Goal: Task Accomplishment & Management: Manage account settings

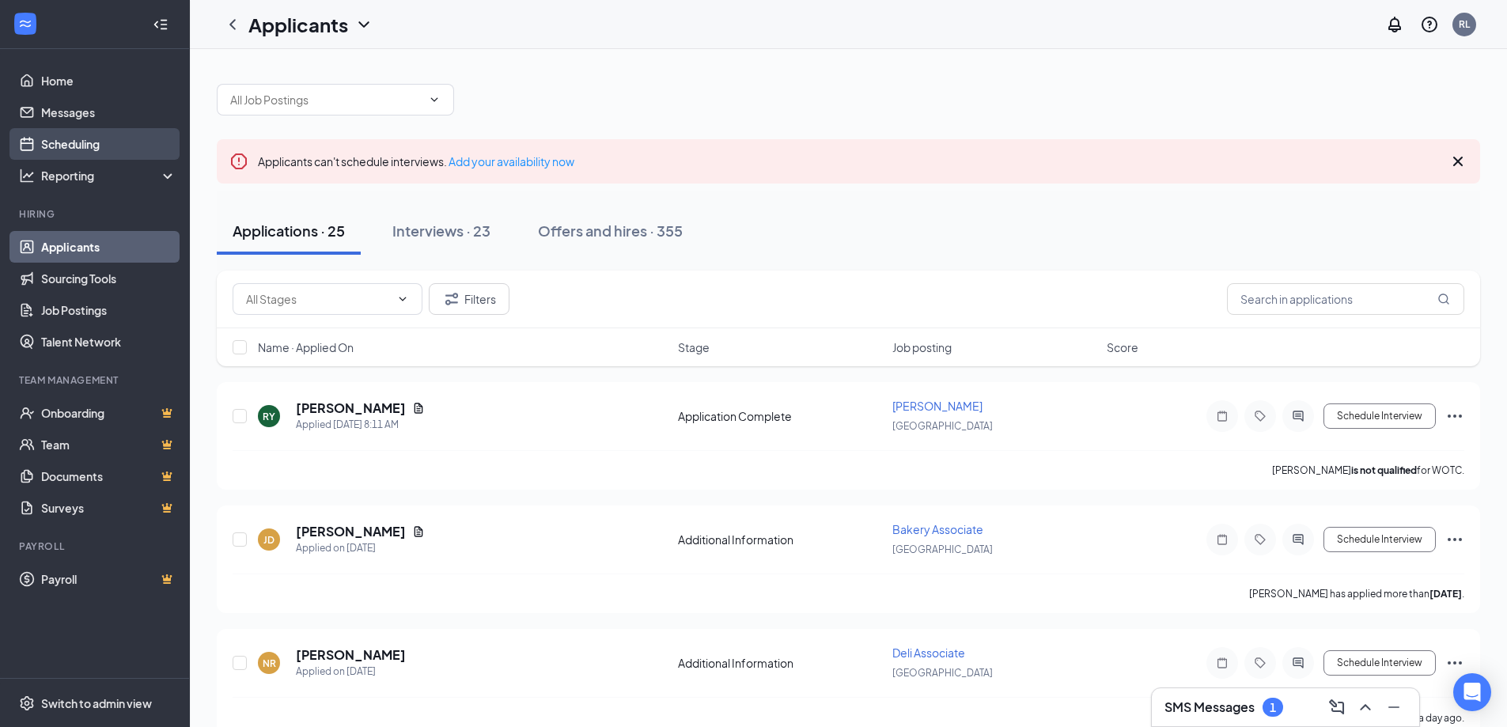
click at [59, 145] on link "Scheduling" at bounding box center [108, 144] width 135 height 32
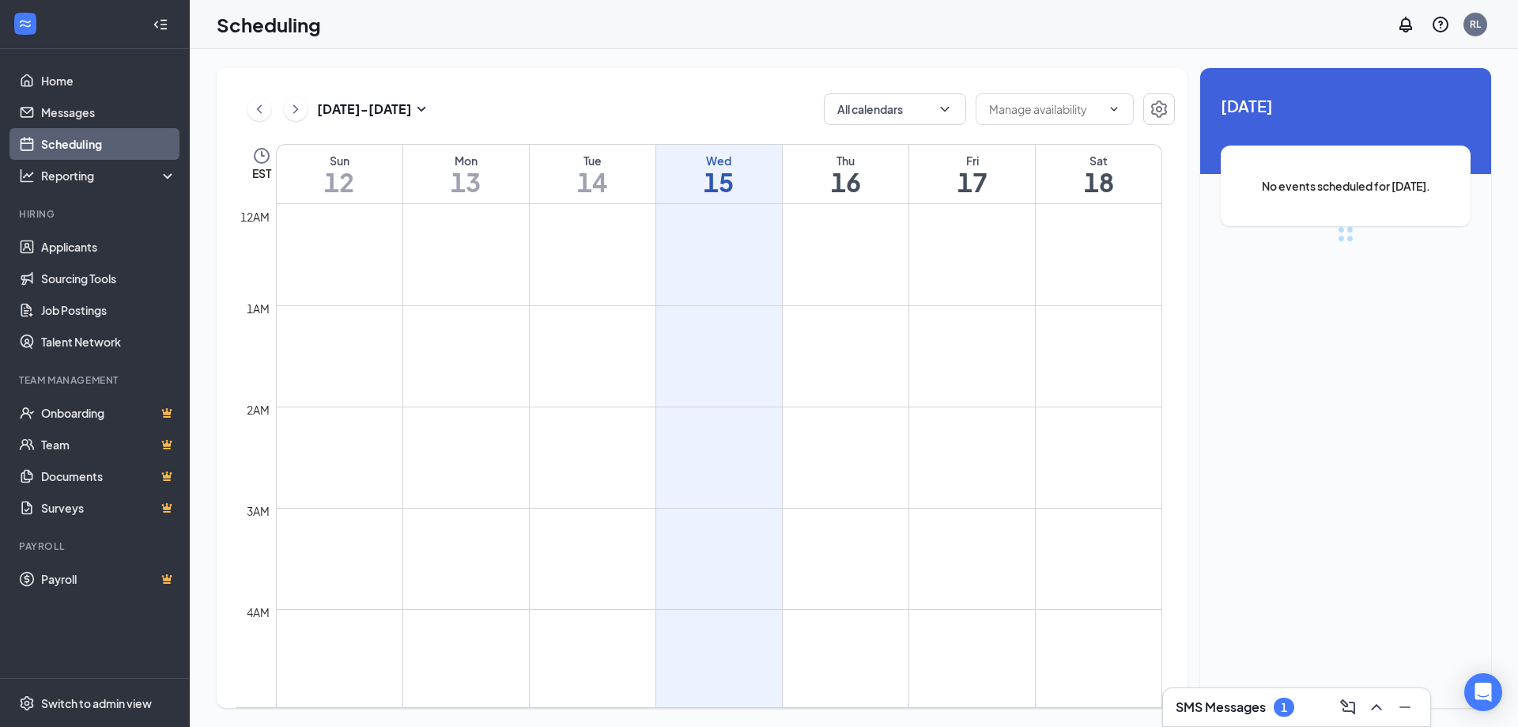
scroll to position [777, 0]
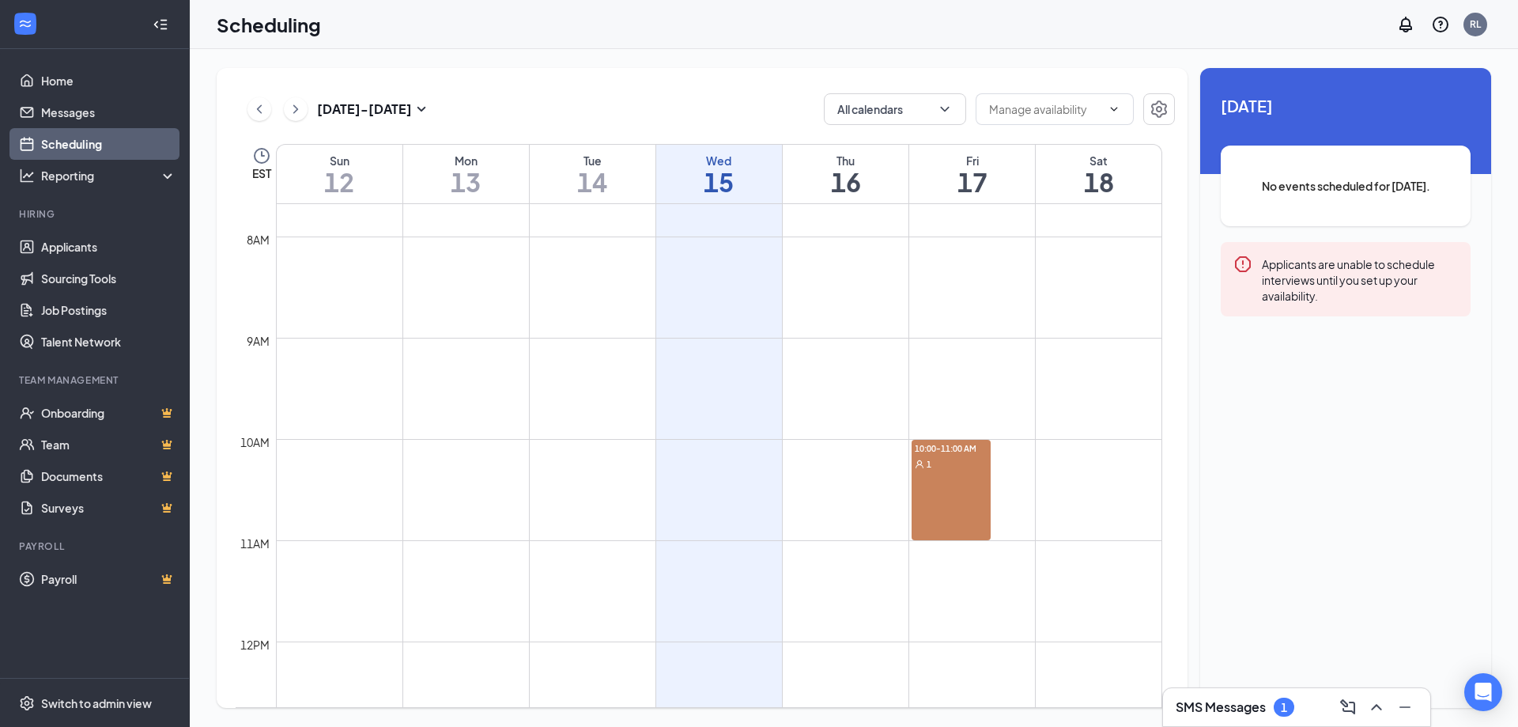
click at [978, 516] on div "10:00-11:00 AM 1" at bounding box center [951, 490] width 79 height 100
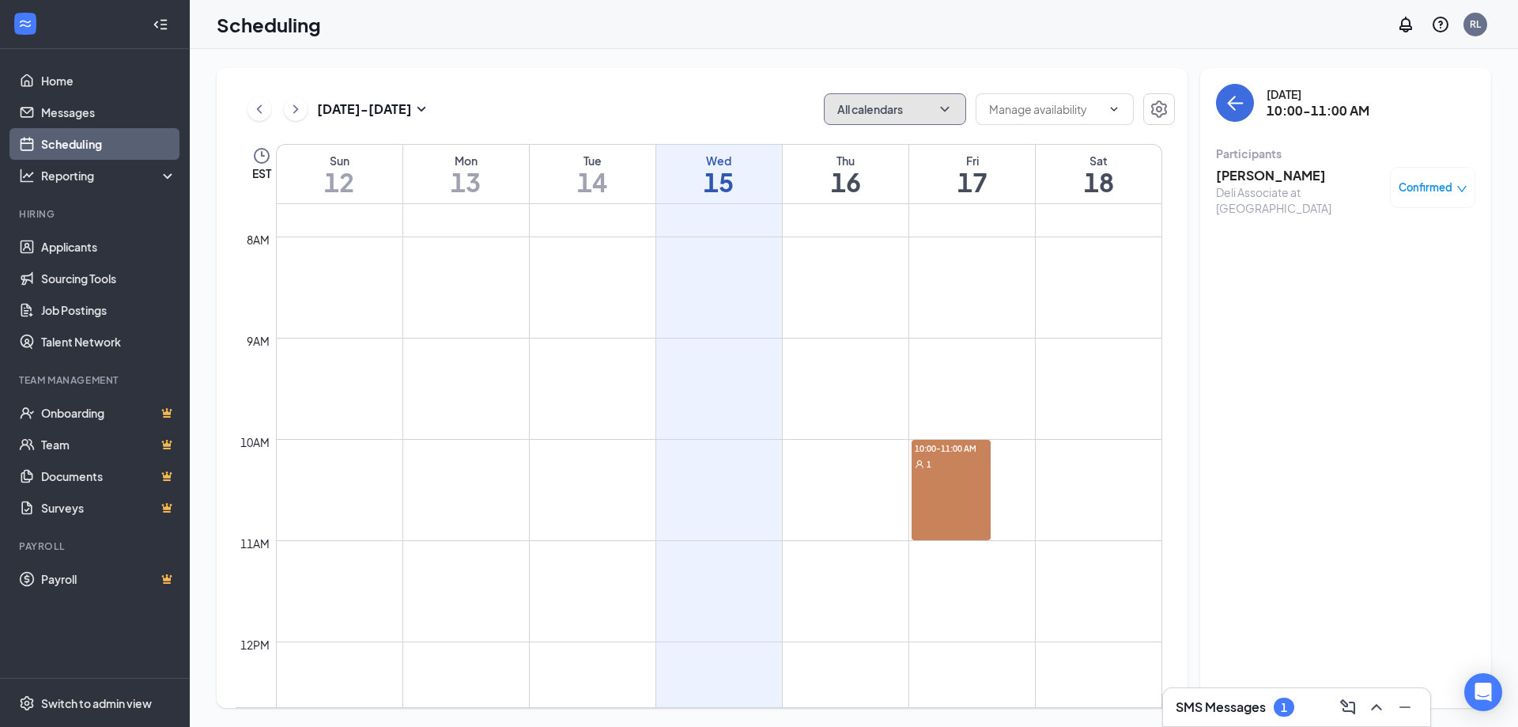
click at [872, 109] on button "All calendars" at bounding box center [895, 109] width 142 height 32
click at [885, 178] on input "My Calendar" at bounding box center [881, 180] width 88 height 16
checkbox input "true"
click at [925, 51] on div "[DATE] - [DATE] All calendars EST Sun 12 Mon 13 Tue 14 Wed 15 Thu 16 Fri 17 Sat…" at bounding box center [854, 388] width 1329 height 678
click at [920, 460] on icon "User" at bounding box center [919, 463] width 9 height 9
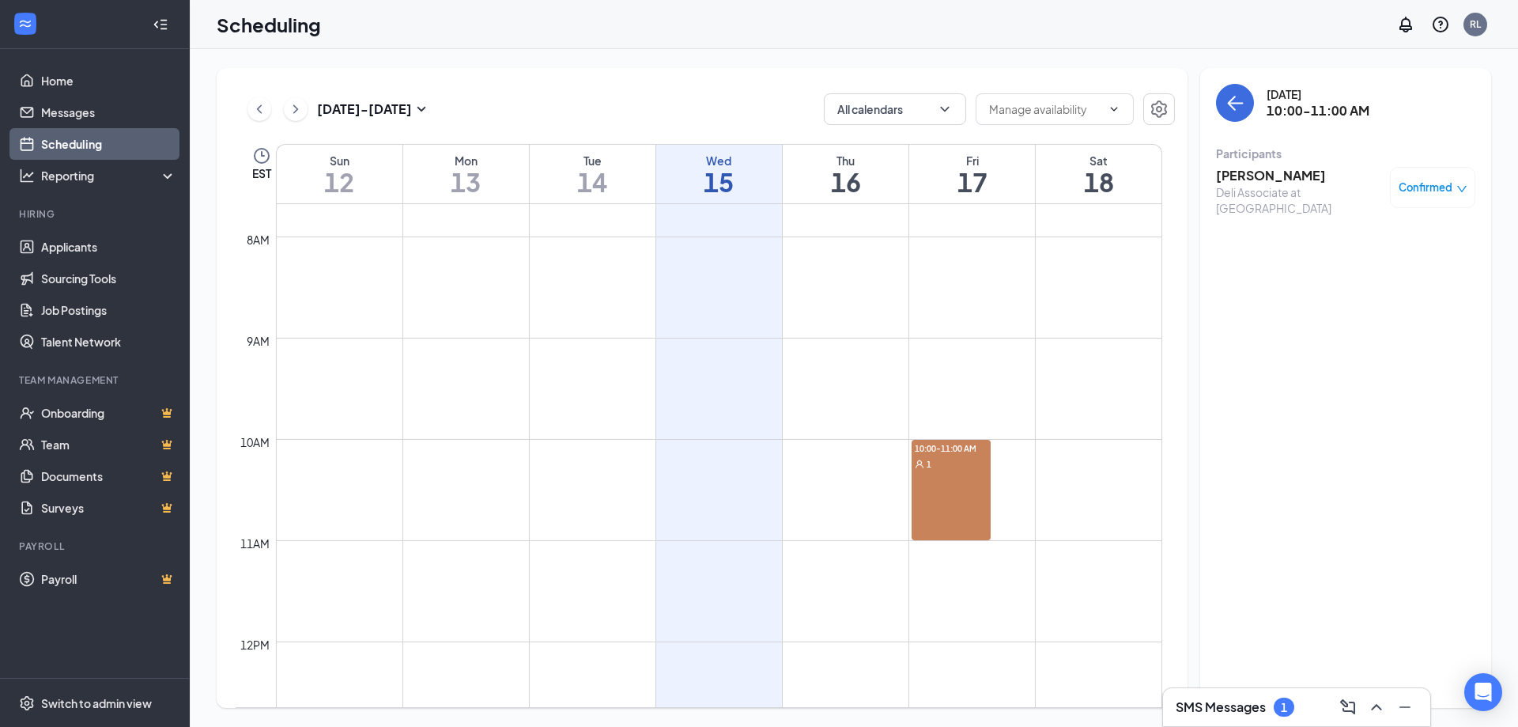
click at [941, 490] on link "10:00-11:00 AM 1" at bounding box center [971, 489] width 121 height 101
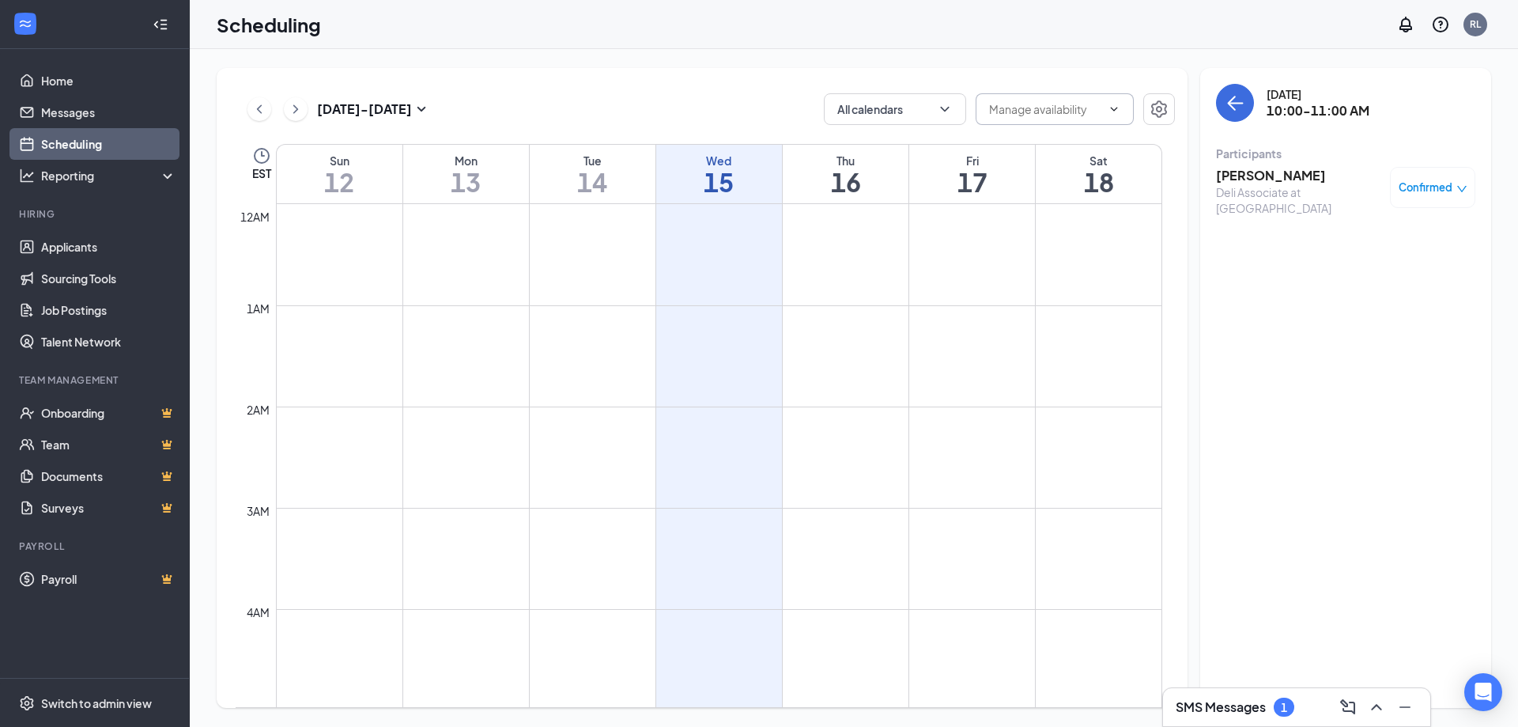
click at [1076, 108] on input "text" at bounding box center [1045, 108] width 112 height 17
click at [602, 294] on td at bounding box center [719, 292] width 887 height 25
click at [993, 515] on td at bounding box center [719, 520] width 887 height 25
click at [811, 687] on td at bounding box center [719, 675] width 887 height 25
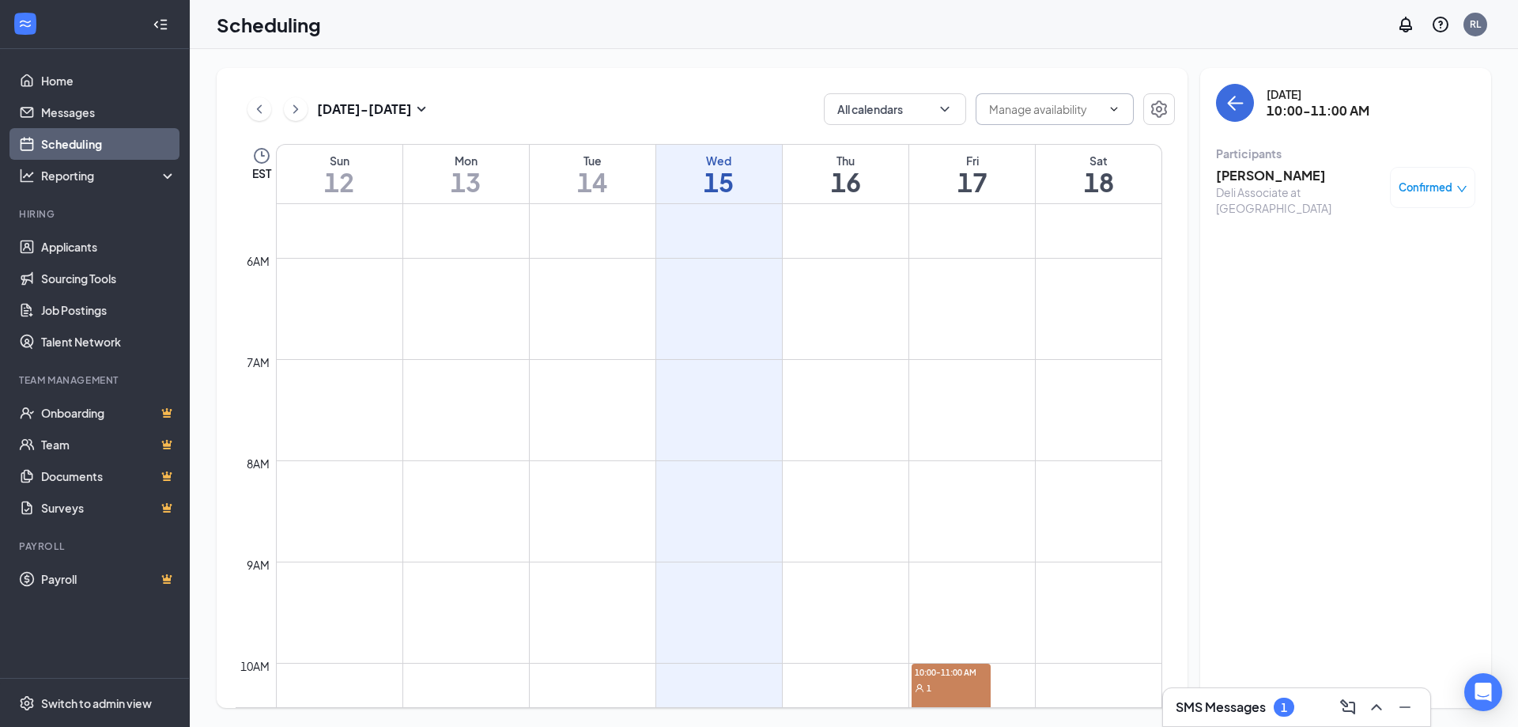
click at [811, 687] on td at bounding box center [719, 675] width 887 height 25
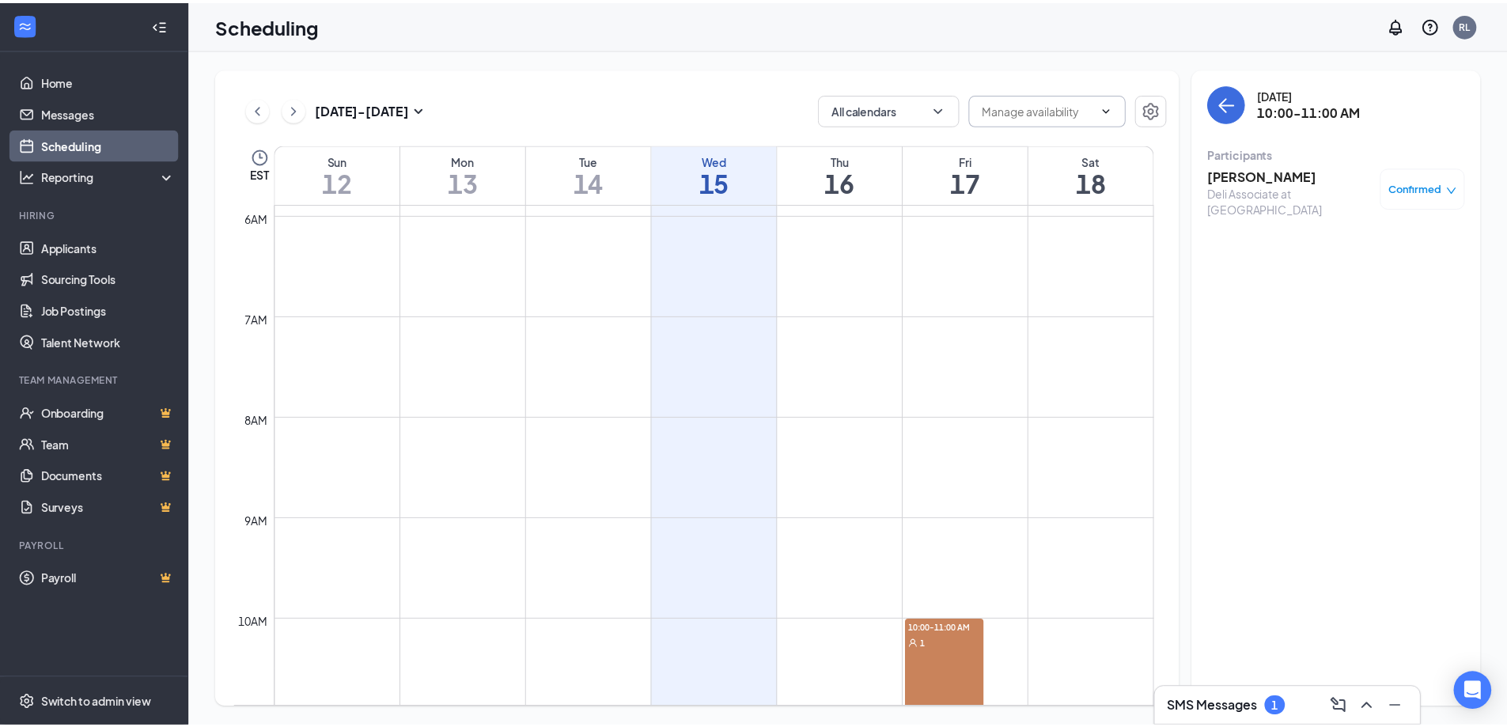
scroll to position [633, 0]
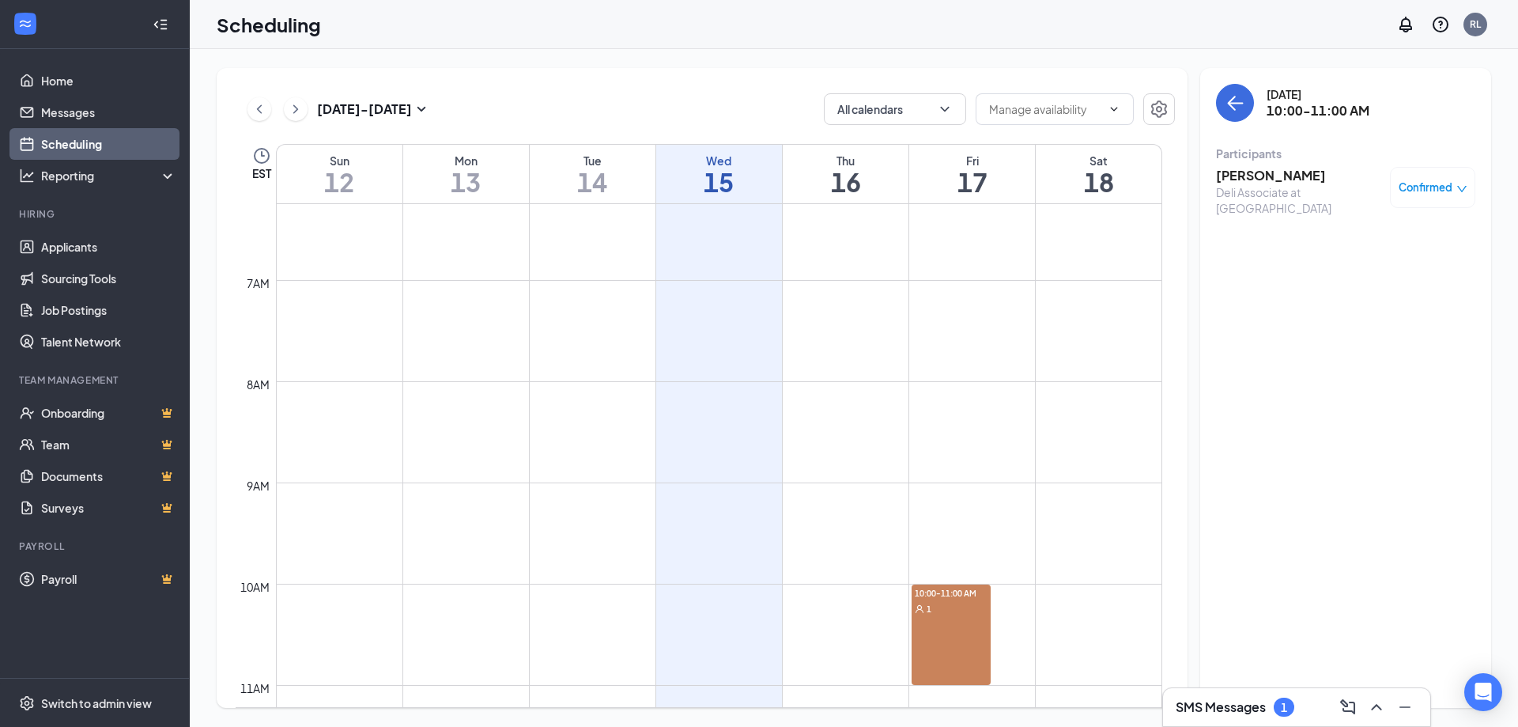
click at [875, 178] on h1 "16" at bounding box center [846, 181] width 126 height 27
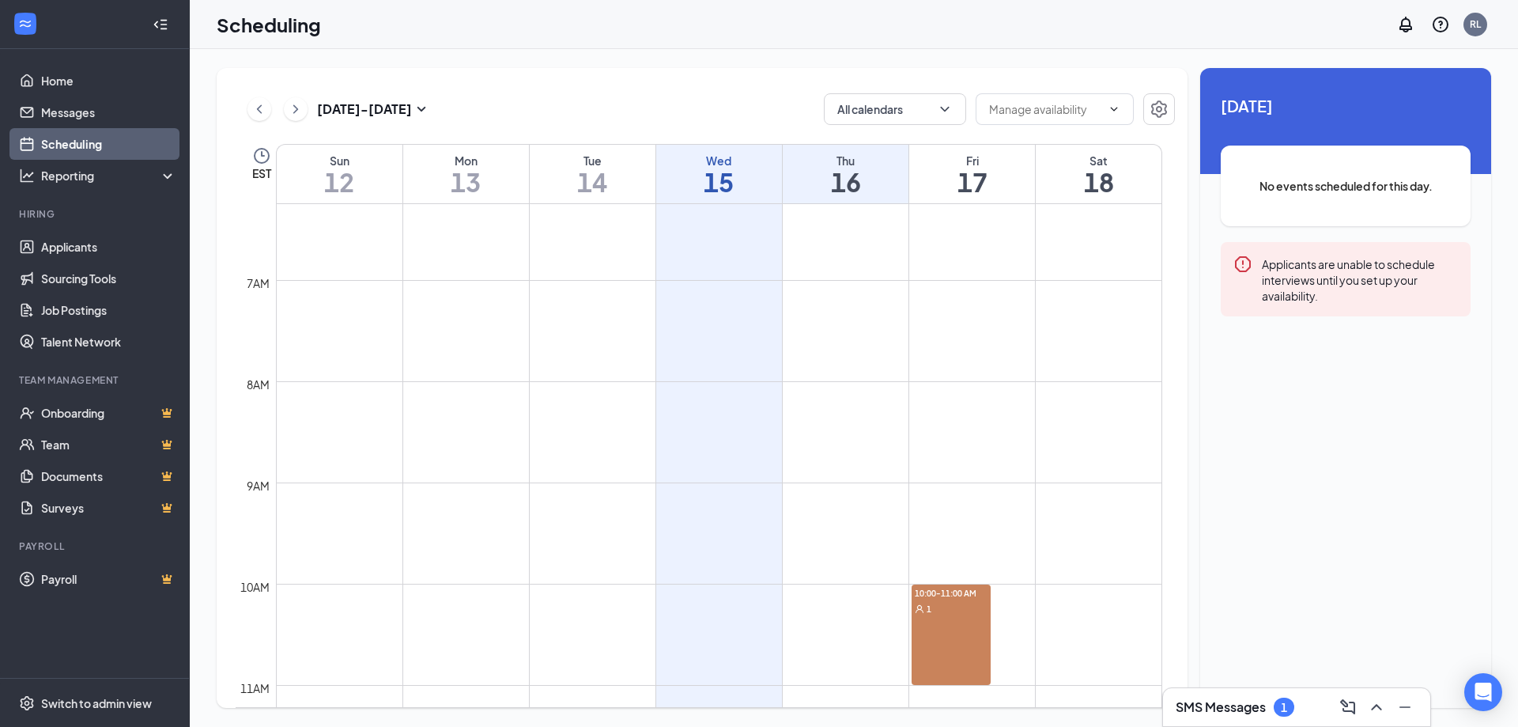
click at [946, 175] on h1 "17" at bounding box center [973, 181] width 126 height 27
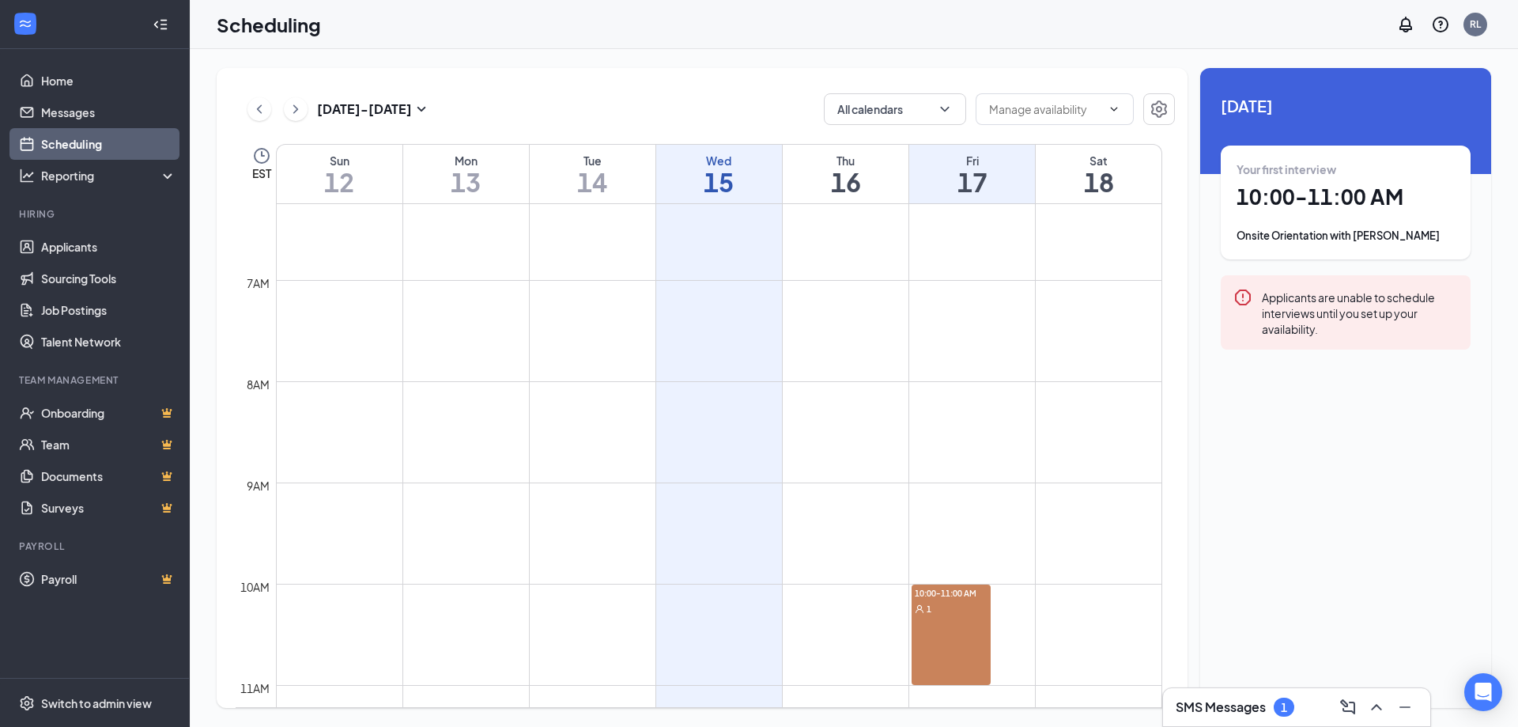
click at [946, 175] on h1 "17" at bounding box center [973, 181] width 126 height 27
click at [946, 173] on h1 "17" at bounding box center [973, 181] width 126 height 27
click at [828, 171] on h1 "16" at bounding box center [846, 181] width 126 height 27
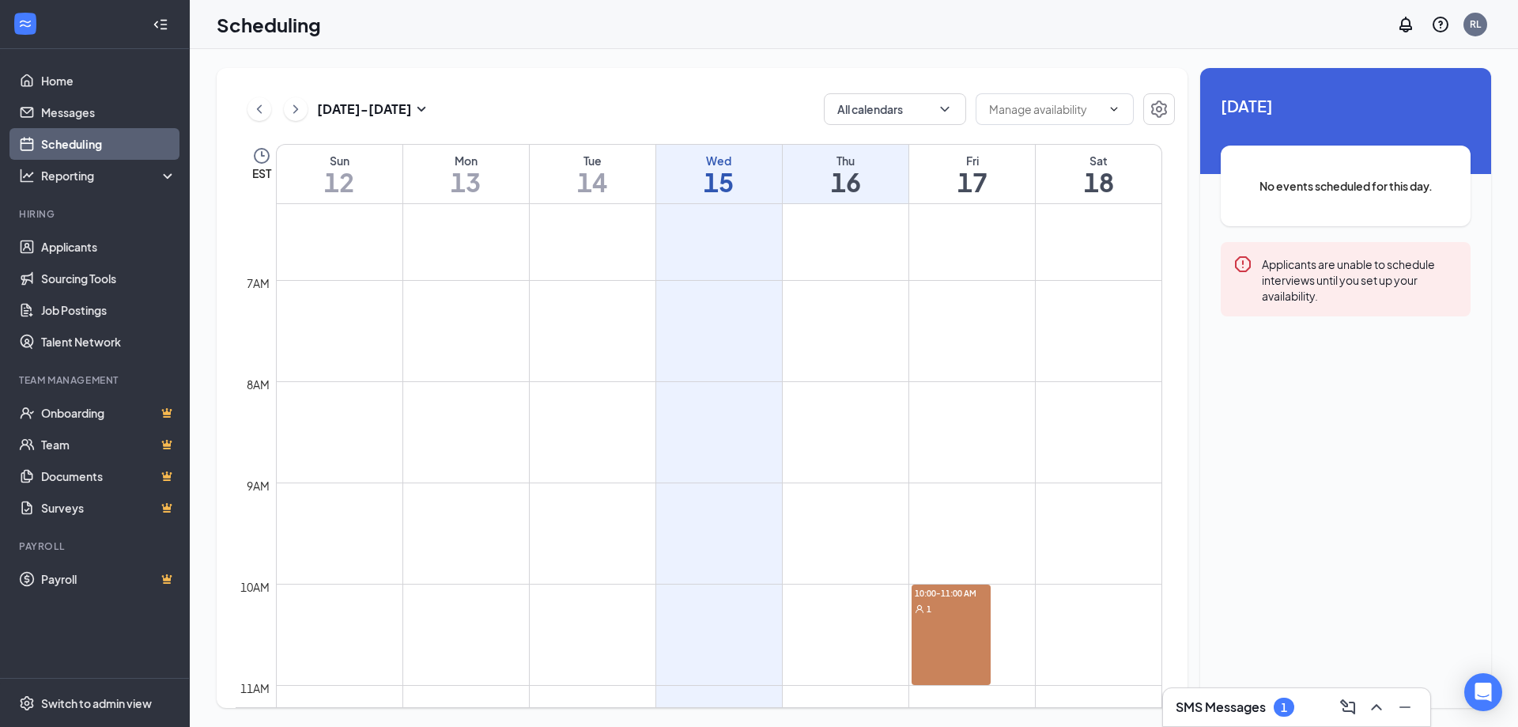
click at [594, 25] on div "Scheduling RL" at bounding box center [854, 24] width 1329 height 49
click at [83, 254] on link "Applicants" at bounding box center [108, 247] width 135 height 32
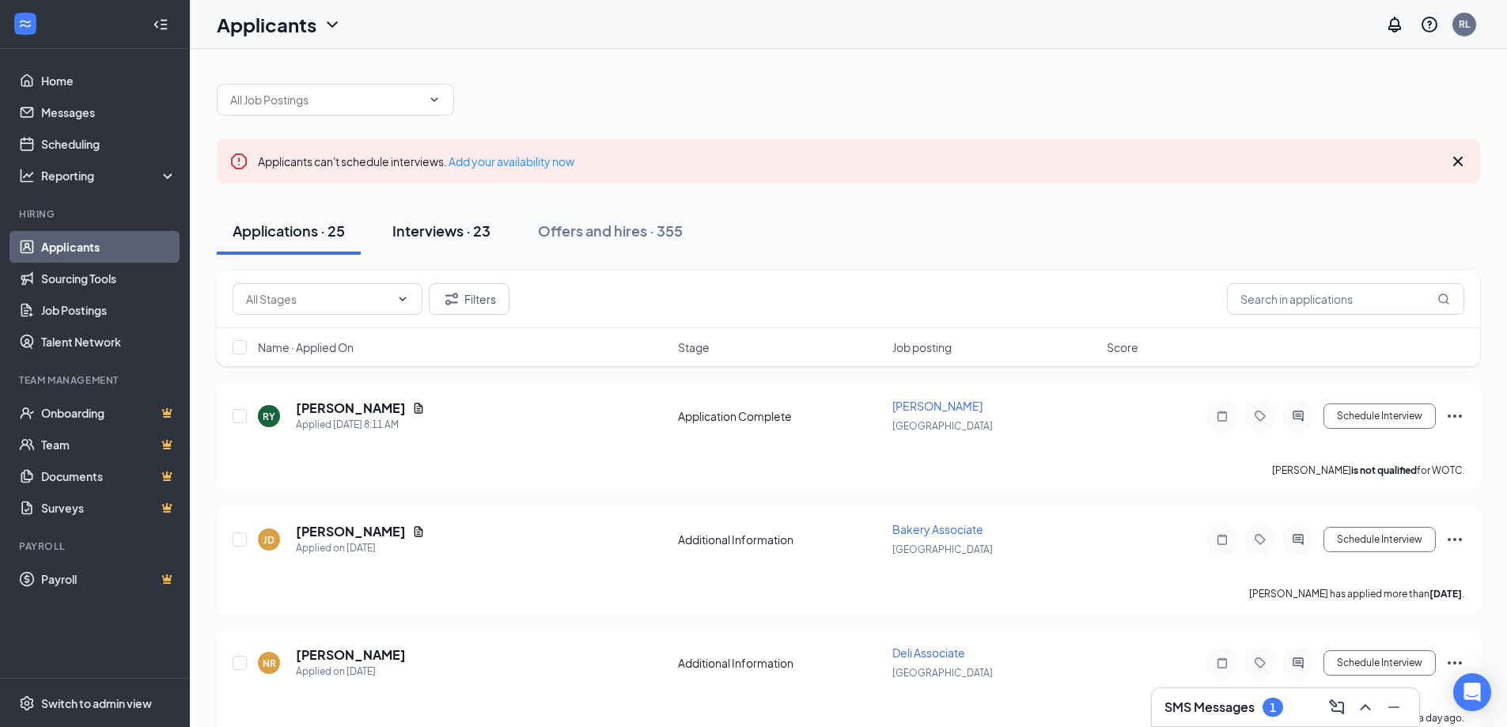
click at [416, 236] on div "Interviews · 23" at bounding box center [441, 231] width 98 height 20
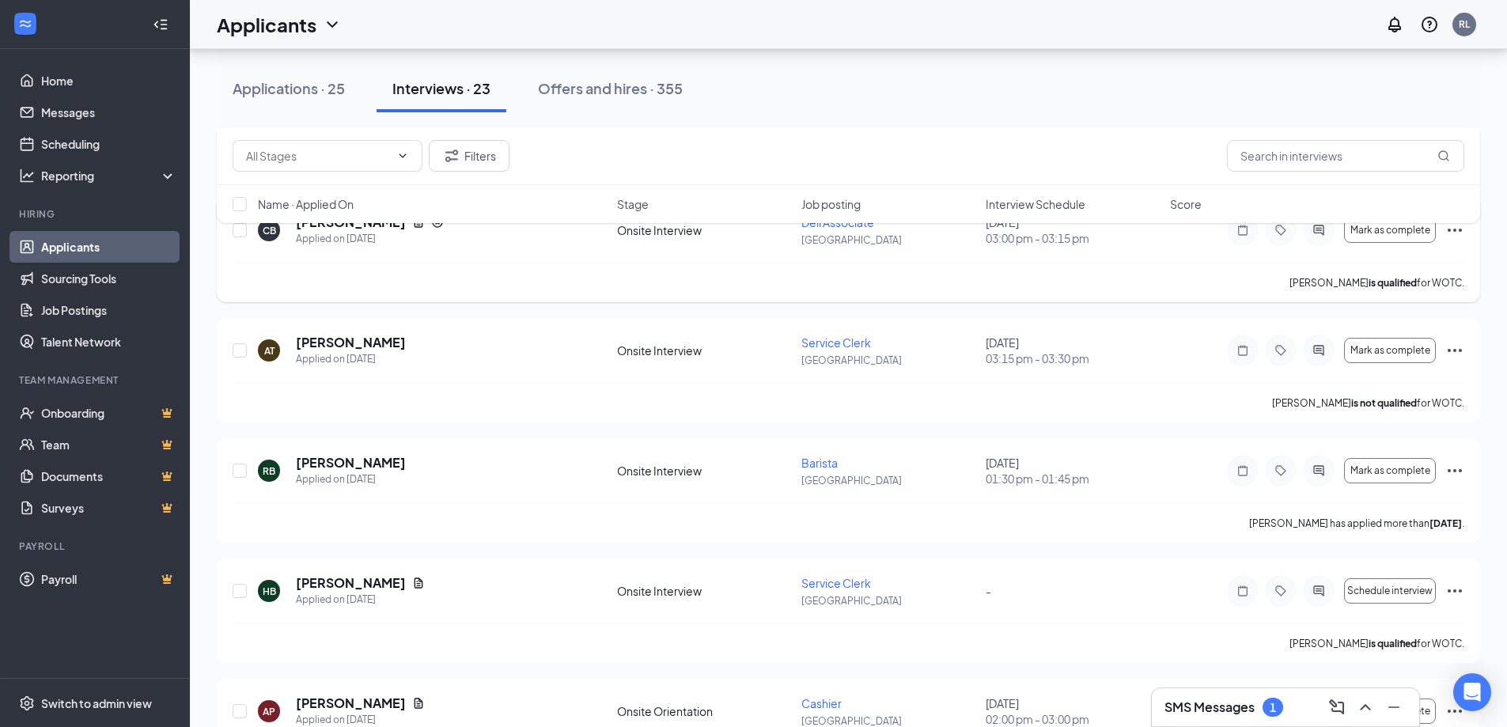
scroll to position [316, 0]
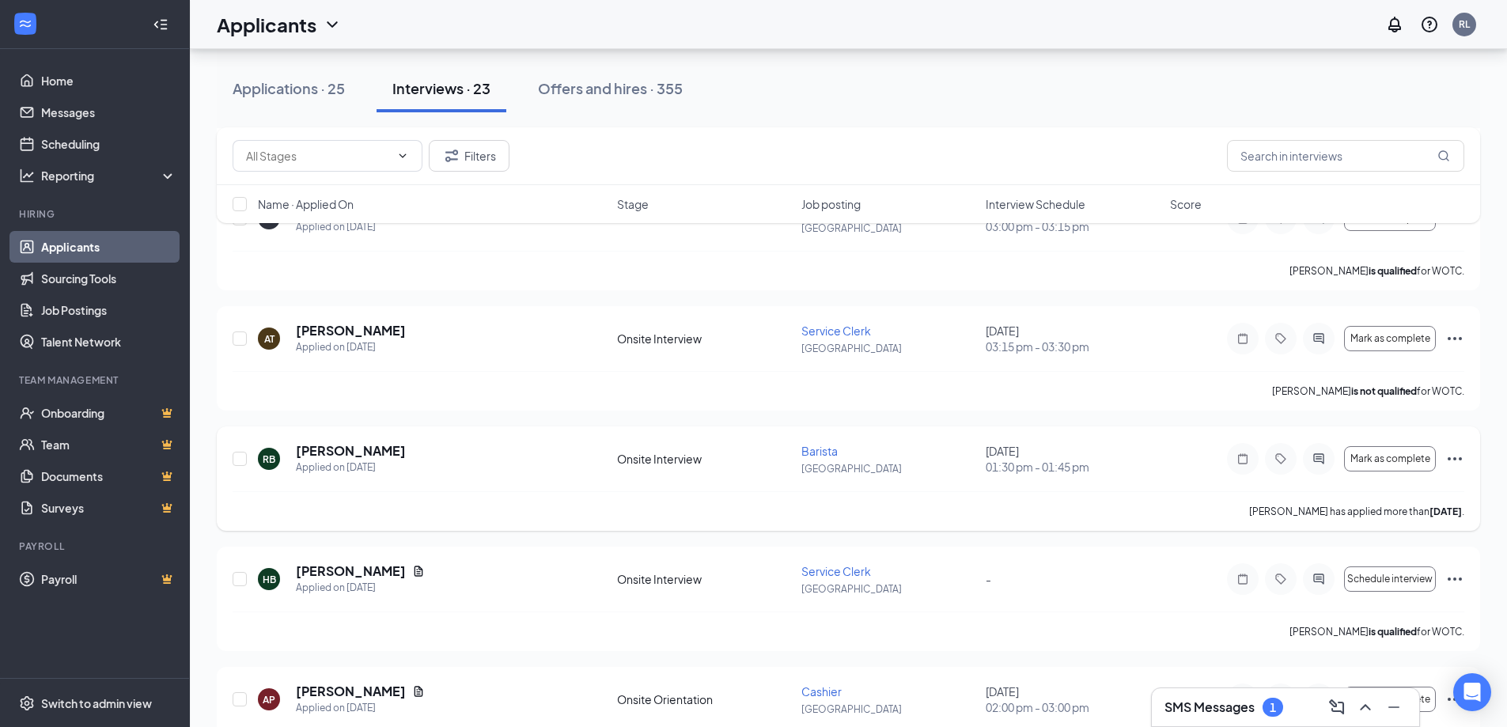
click at [1449, 459] on icon "Ellipses" at bounding box center [1454, 458] width 14 height 3
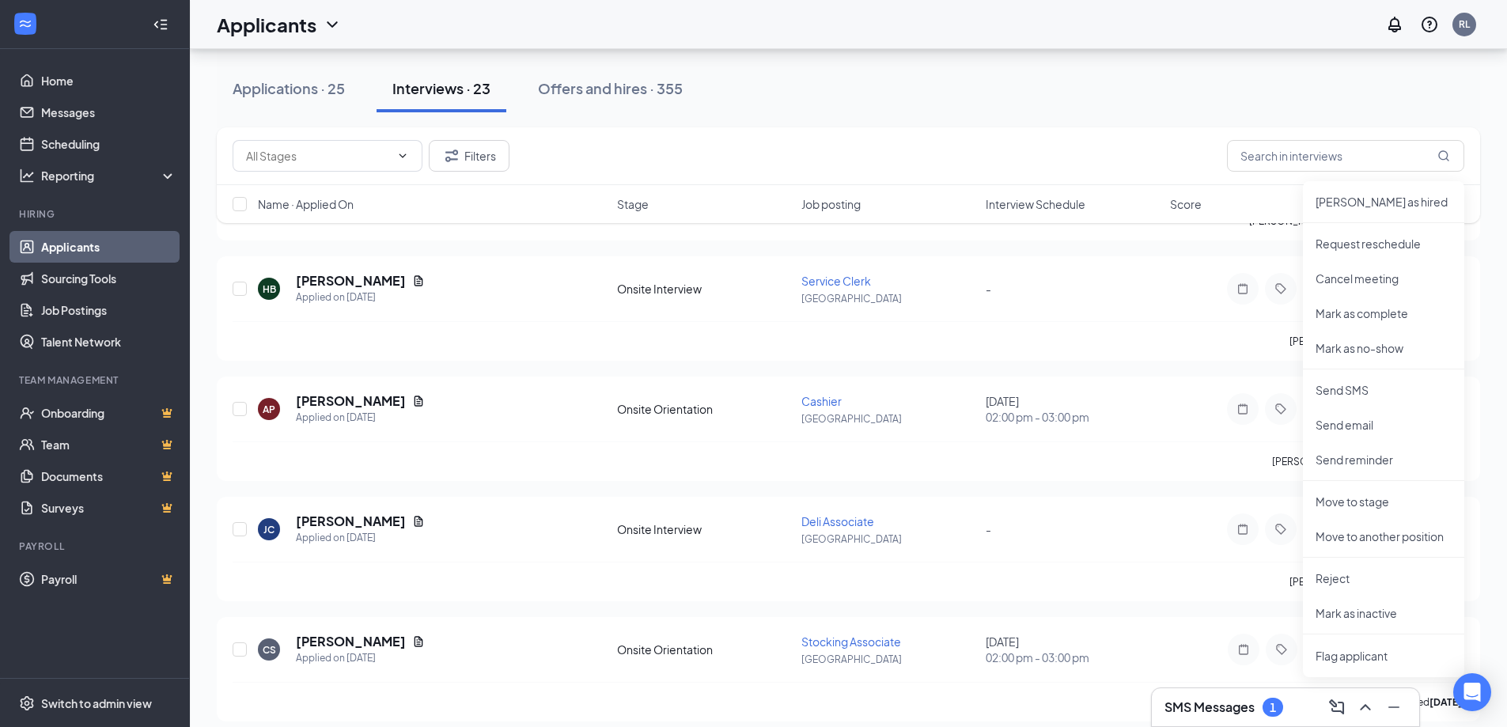
scroll to position [633, 0]
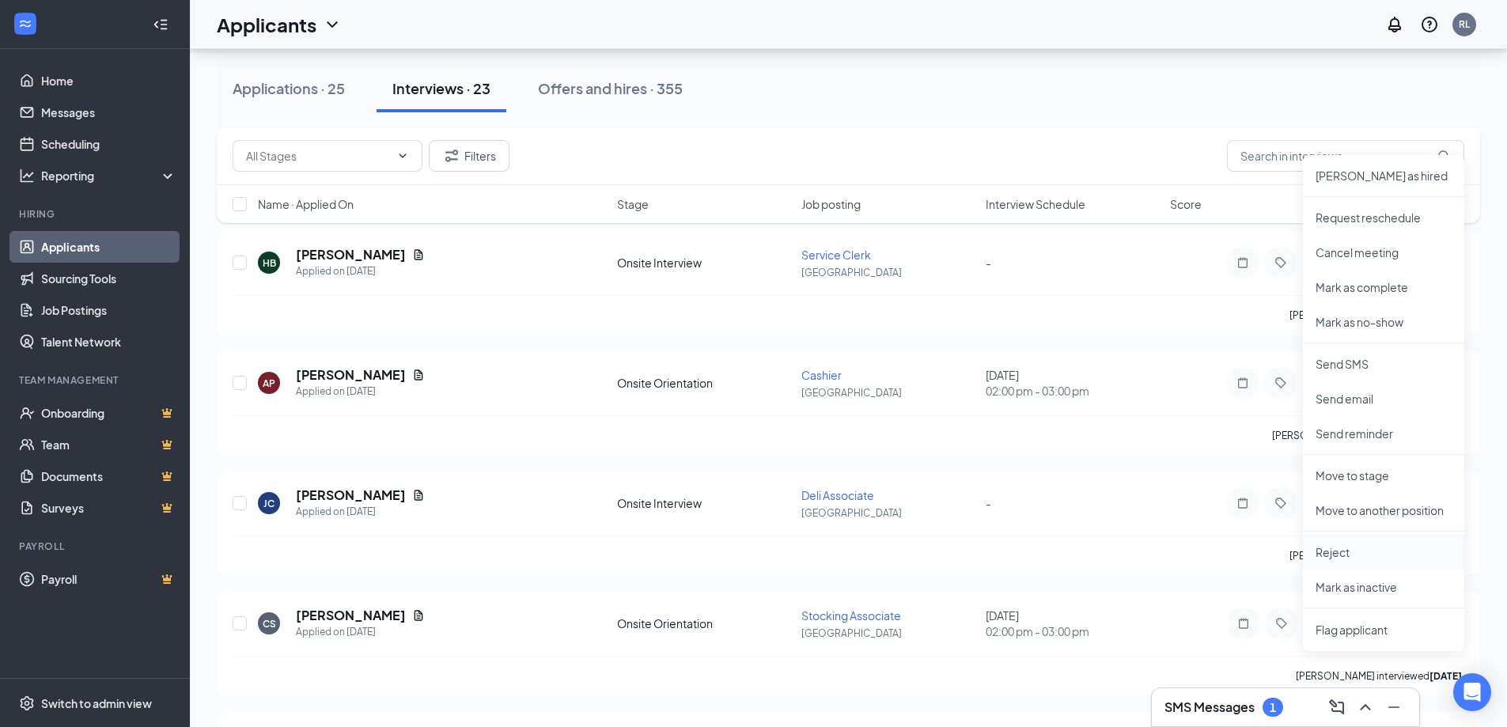
click at [1338, 551] on p "Reject" at bounding box center [1383, 552] width 136 height 16
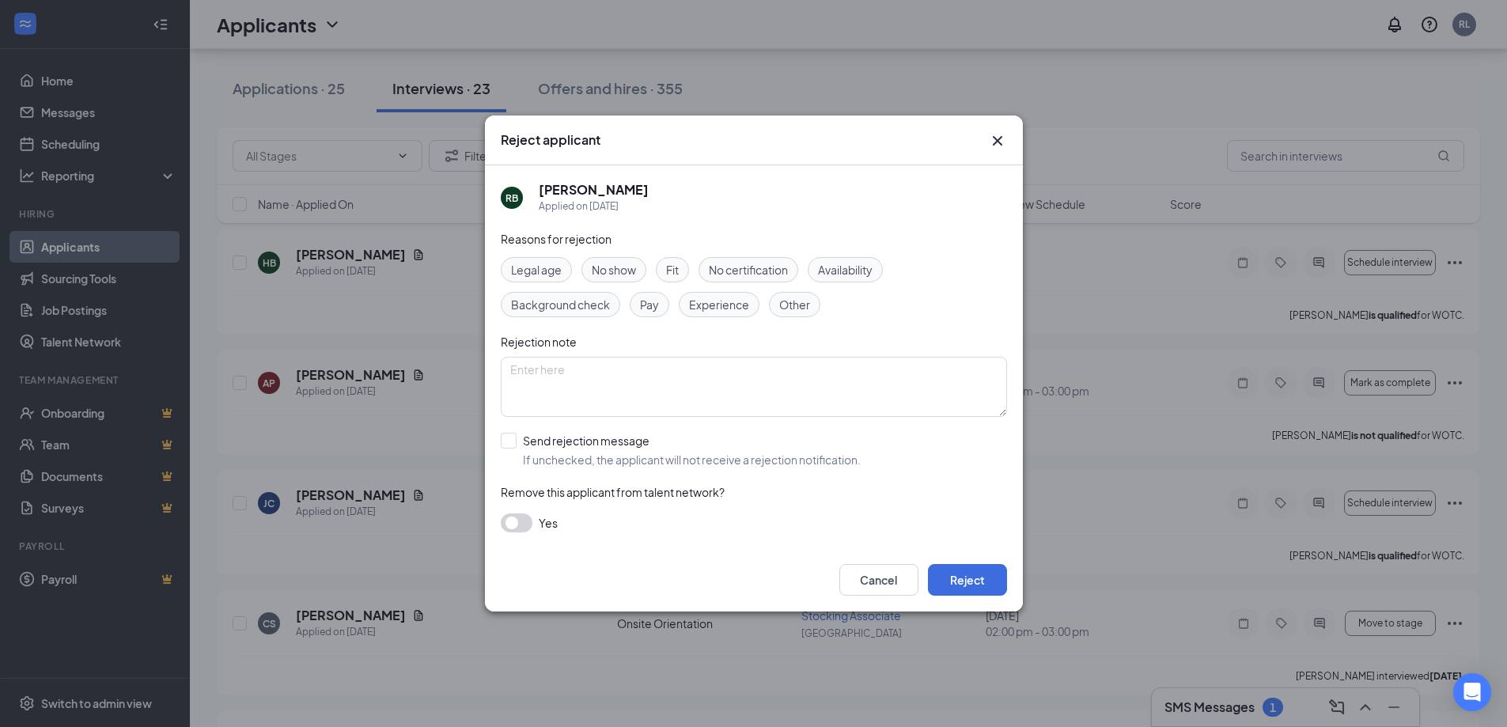
click at [665, 267] on div "Fit" at bounding box center [672, 269] width 33 height 25
click at [982, 576] on button "Reject" at bounding box center [967, 580] width 79 height 32
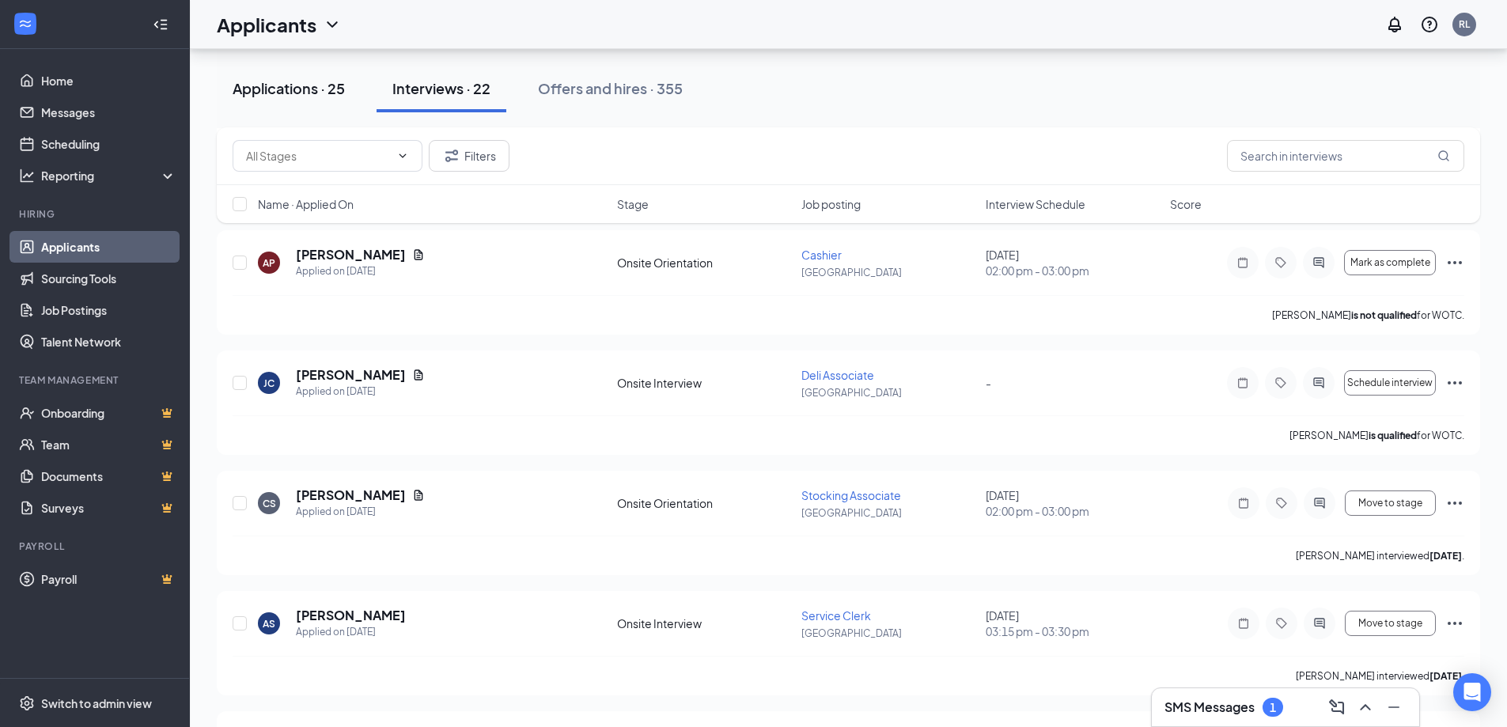
click at [316, 95] on div "Applications · 25" at bounding box center [289, 88] width 112 height 20
